Goal: Communication & Community: Participate in discussion

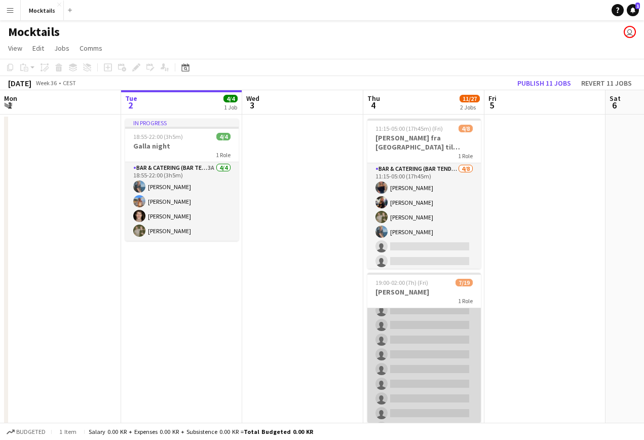
scroll to position [154, 0]
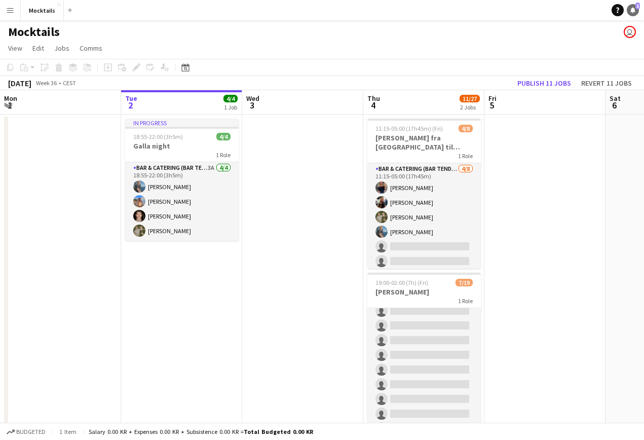
click at [636, 11] on icon "Notifications" at bounding box center [633, 10] width 6 height 6
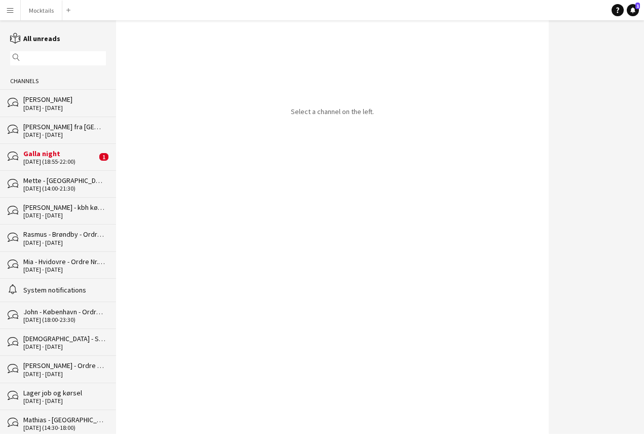
click at [48, 157] on div "Galla night" at bounding box center [60, 153] width 74 height 9
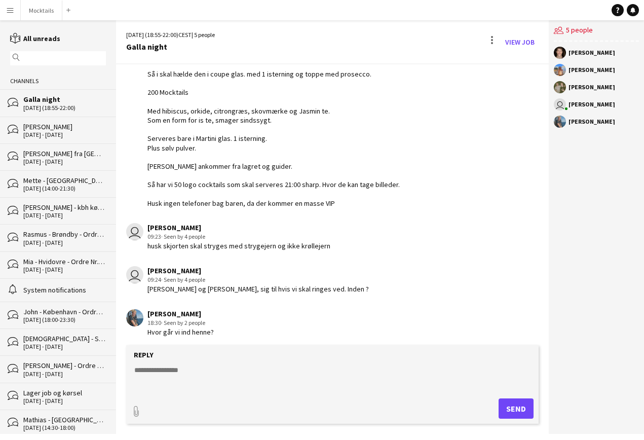
drag, startPoint x: 148, startPoint y: 321, endPoint x: 160, endPoint y: 321, distance: 12.2
click at [160, 321] on div "18:30 · Seen by 2 people" at bounding box center [181, 322] width 66 height 9
click at [238, 331] on div "[PERSON_NAME] 18:30 · Seen by 2 people Hvor går vi ind henne?" at bounding box center [299, 323] width 347 height 28
drag, startPoint x: 146, startPoint y: 329, endPoint x: 244, endPoint y: 329, distance: 97.8
click at [244, 329] on div "[PERSON_NAME] 18:30 · Seen by 2 people Hvor går vi ind henne?" at bounding box center [299, 323] width 347 height 28
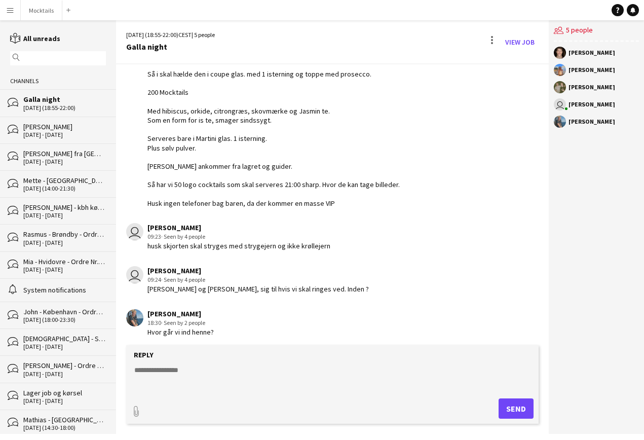
click at [244, 329] on div "[PERSON_NAME] 18:30 · Seen by 2 people Hvor går vi ind henne?" at bounding box center [299, 323] width 347 height 28
drag, startPoint x: 148, startPoint y: 331, endPoint x: 247, endPoint y: 331, distance: 99.4
click at [247, 331] on div "[PERSON_NAME] 18:30 · Seen by 2 people Hvor går vi ind henne?" at bounding box center [299, 323] width 347 height 28
click at [38, 11] on button "Mocktails Close" at bounding box center [42, 11] width 42 height 20
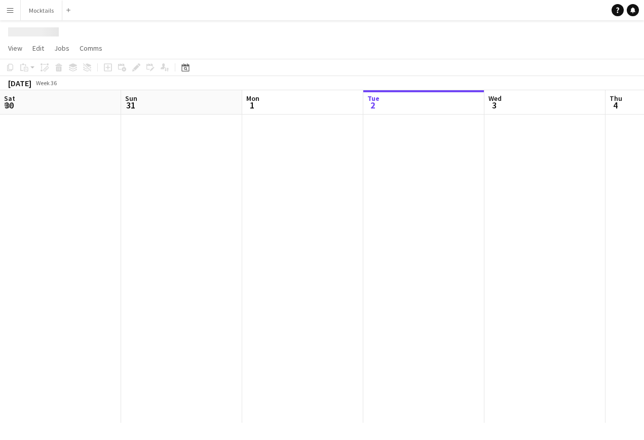
scroll to position [0, 242]
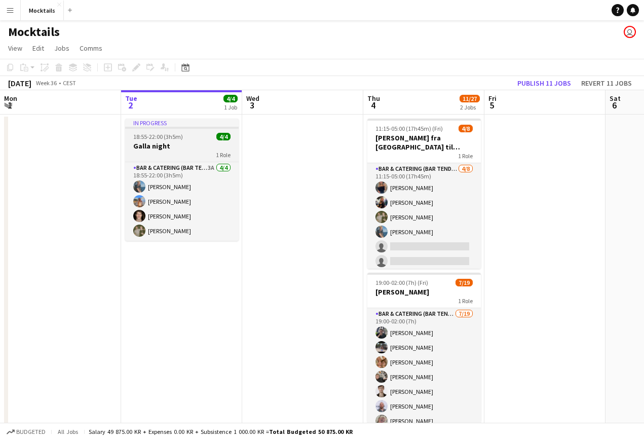
click at [154, 148] on h3 "Galla night" at bounding box center [182, 145] width 114 height 9
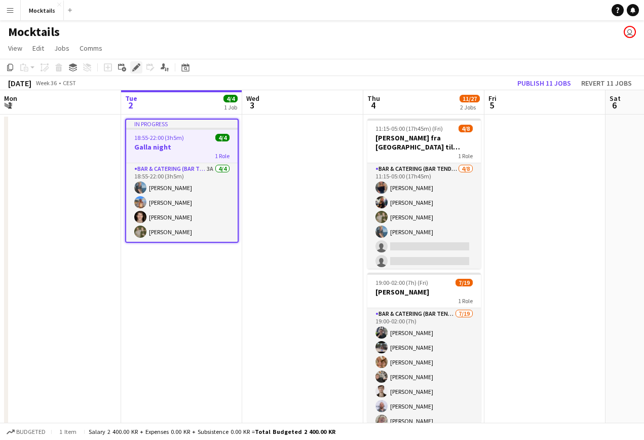
click at [133, 69] on icon at bounding box center [133, 70] width 3 height 3
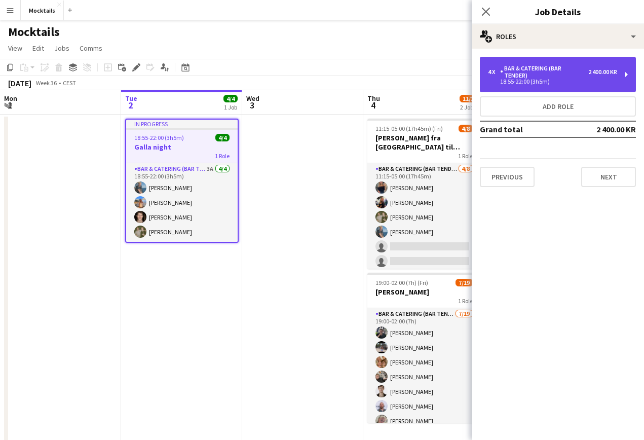
click at [560, 75] on div "Bar & Catering (Bar Tender)" at bounding box center [544, 72] width 88 height 14
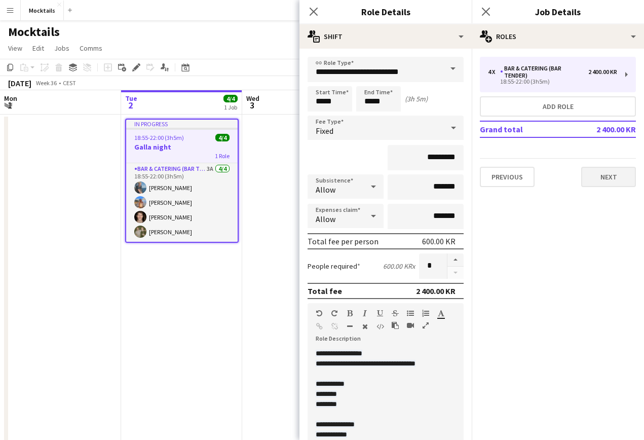
click at [601, 184] on button "Next" at bounding box center [608, 177] width 55 height 20
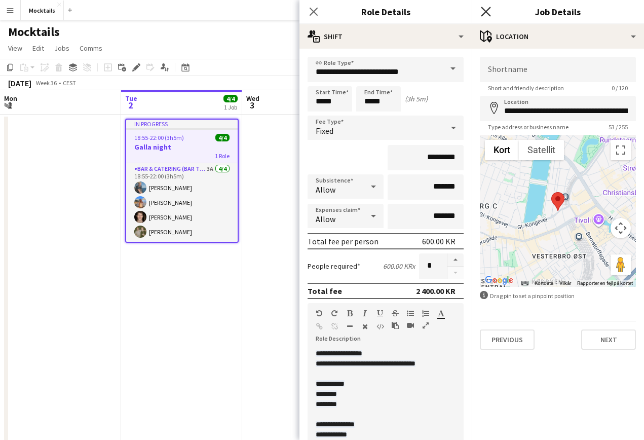
click at [482, 9] on icon "Close pop-in" at bounding box center [486, 12] width 10 height 10
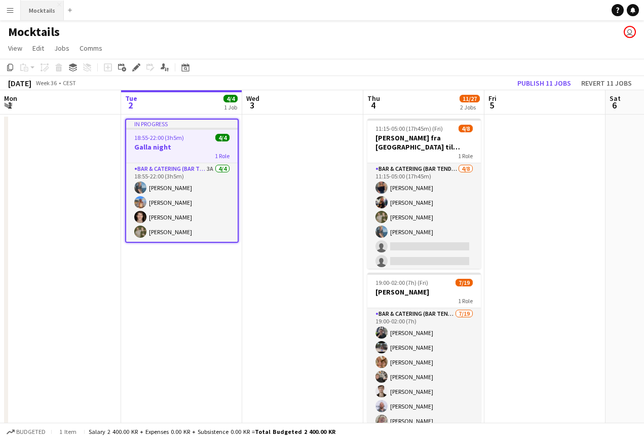
click at [40, 10] on button "Mocktails Close" at bounding box center [42, 11] width 43 height 20
